Goal: Use online tool/utility: Use online tool/utility

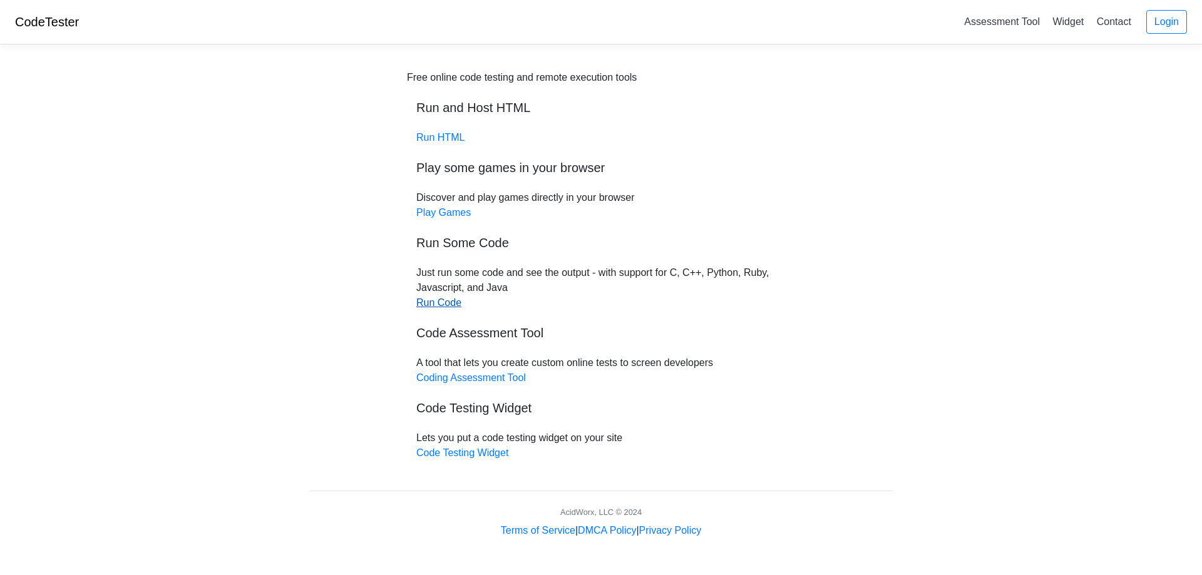
click at [441, 302] on link "Run Code" at bounding box center [438, 302] width 45 height 11
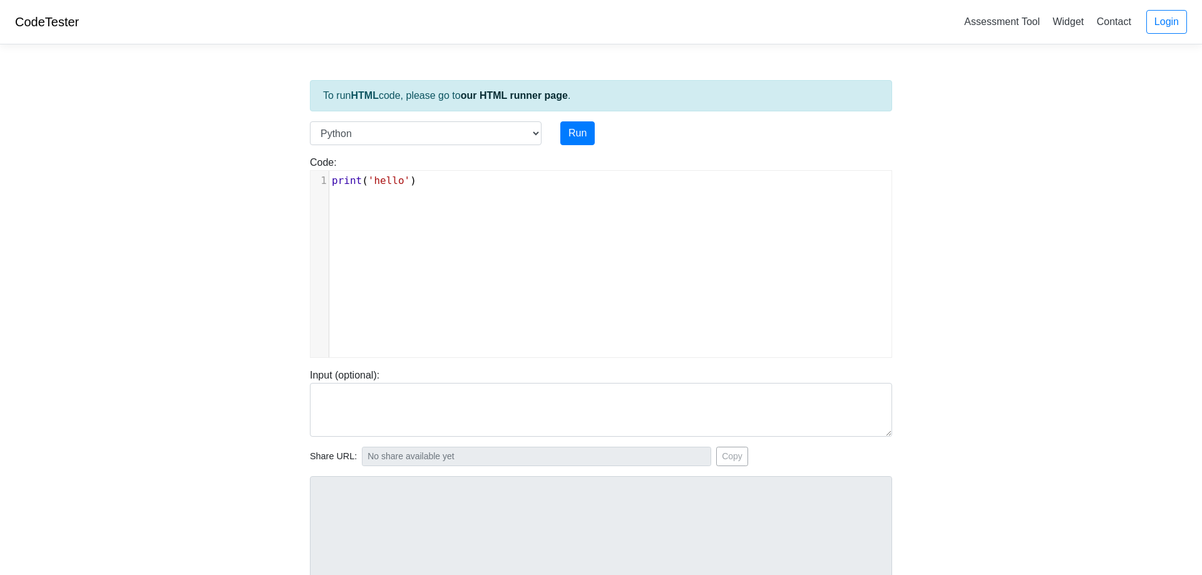
click at [409, 222] on div "xxxxxxxxxx 1 print ( 'hello' )" at bounding box center [610, 273] width 600 height 205
type textarea "print('hello')"
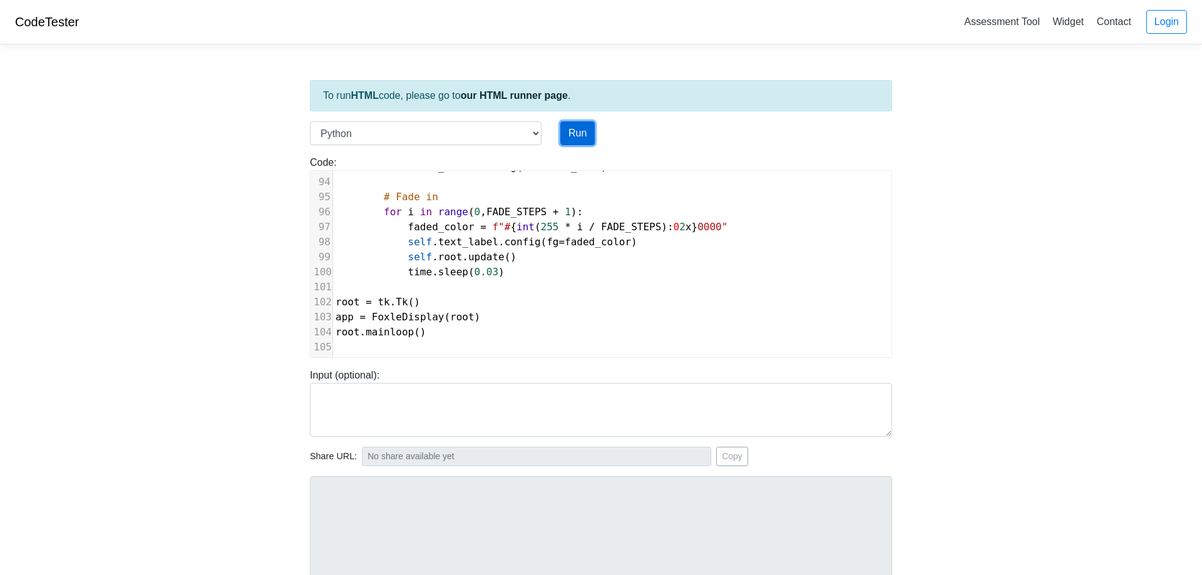
click at [583, 135] on button "Run" at bounding box center [577, 133] width 34 height 24
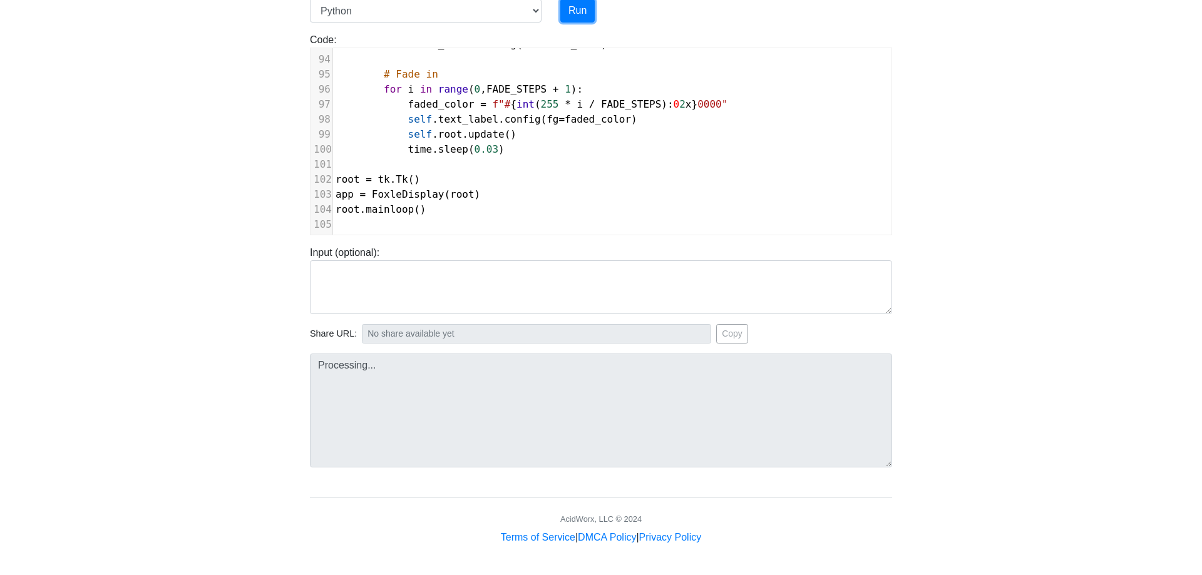
type input "[URL][DOMAIN_NAME]"
type textarea "Submission status: Runtime Error (NZEC) Stderr: Traceback (most recent call las…"
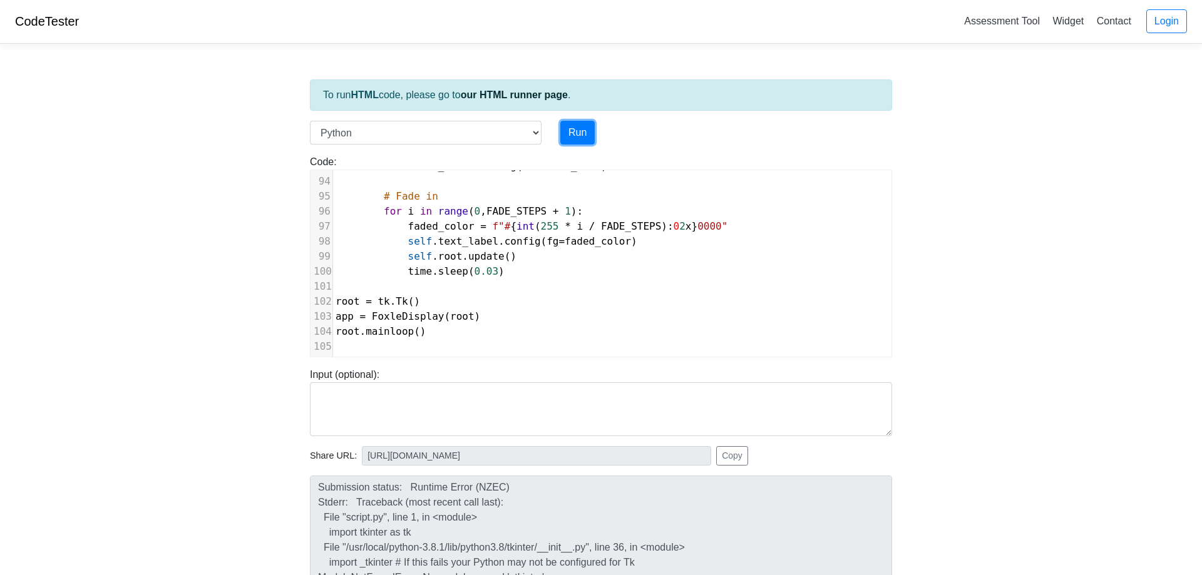
scroll to position [0, 0]
